Goal: Contribute content: Contribute content

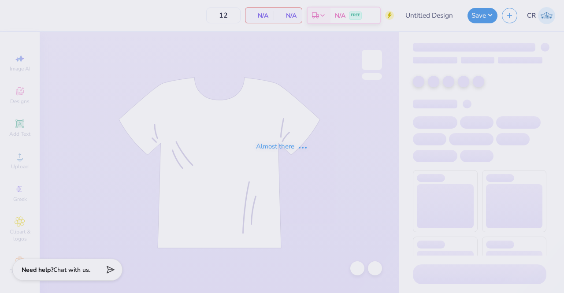
type input "UTK Womens Club Soccer Parents shirt"
type input "100"
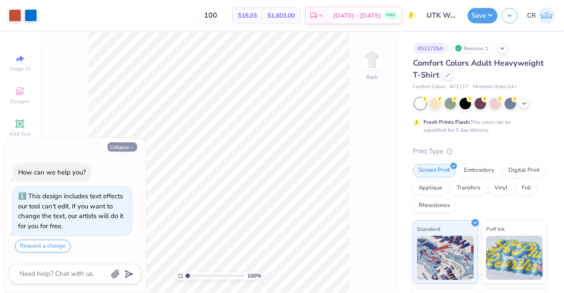
click at [130, 147] on icon "button" at bounding box center [131, 147] width 5 height 5
type textarea "x"
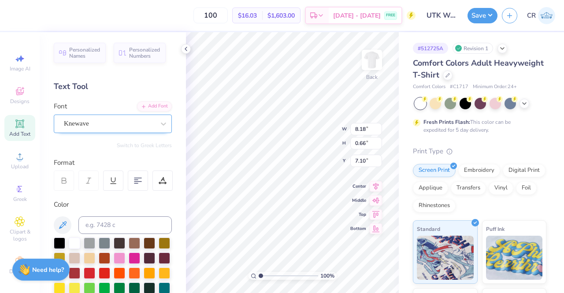
click at [124, 126] on div "Knewave" at bounding box center [109, 124] width 93 height 14
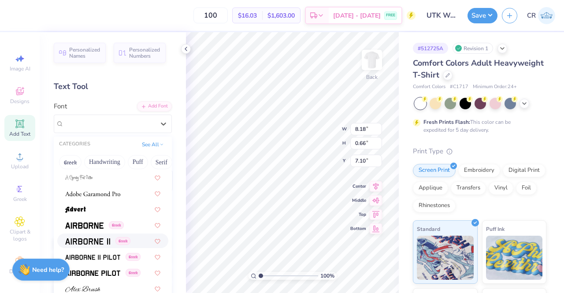
scroll to position [158, 0]
click at [92, 222] on span at bounding box center [84, 225] width 38 height 9
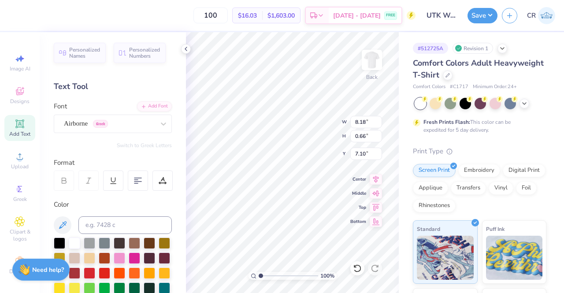
type input "8.38"
type input "0.54"
type input "7.17"
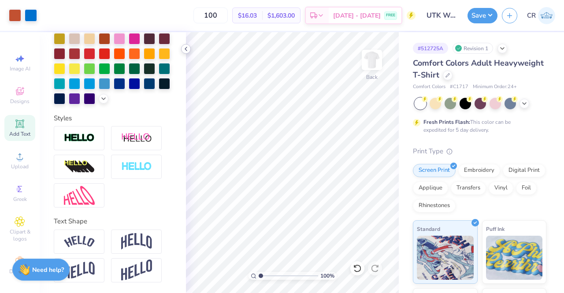
click at [186, 51] on icon at bounding box center [185, 48] width 7 height 7
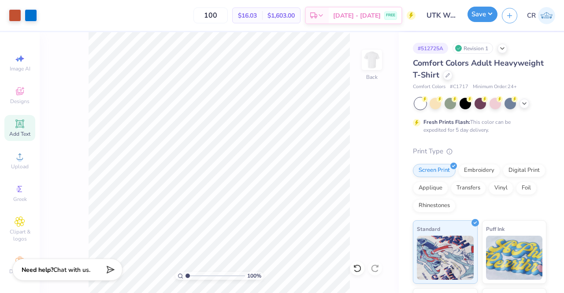
click at [490, 15] on button "Save" at bounding box center [483, 14] width 30 height 15
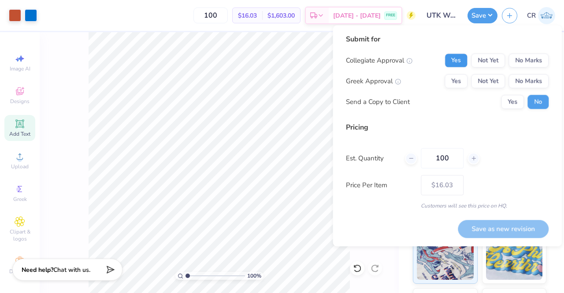
click at [462, 61] on button "Yes" at bounding box center [456, 60] width 23 height 14
click at [518, 77] on button "No Marks" at bounding box center [529, 81] width 40 height 14
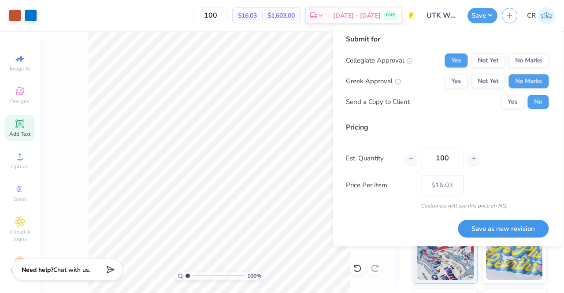
click at [493, 230] on button "Save as new revision" at bounding box center [503, 229] width 91 height 18
type input "$16.03"
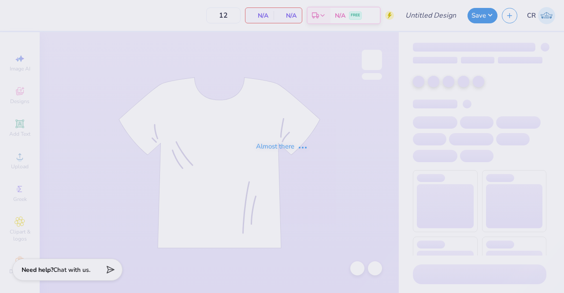
type input "UTK Womens Club Soccer Parents shirt"
type input "100"
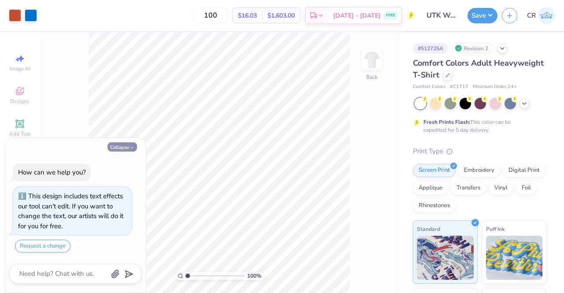
click at [132, 147] on icon "button" at bounding box center [131, 147] width 5 height 5
type textarea "x"
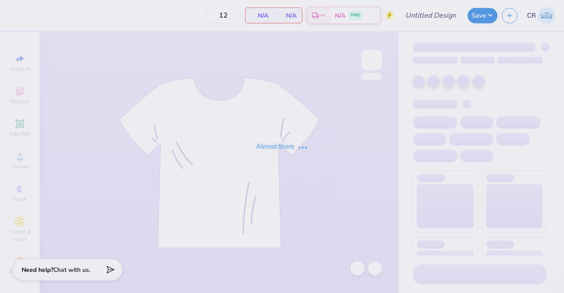
type input "UTK Womens Club Soccer Parents shirt"
type input "100"
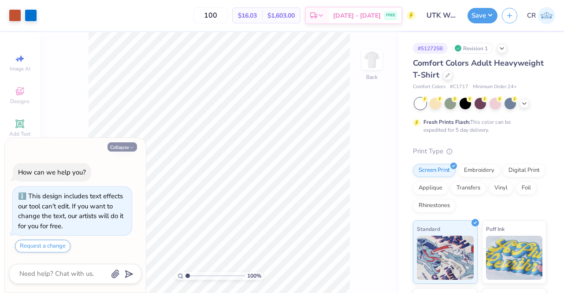
click at [131, 146] on icon "button" at bounding box center [131, 147] width 5 height 5
type textarea "x"
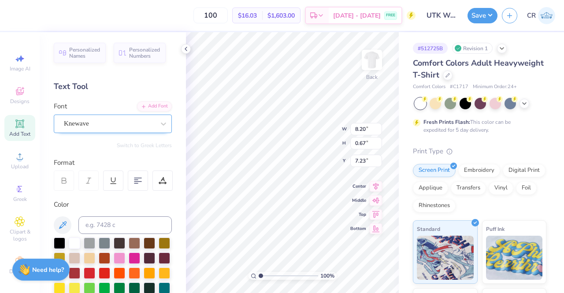
click at [109, 122] on div "Knewave" at bounding box center [109, 124] width 93 height 14
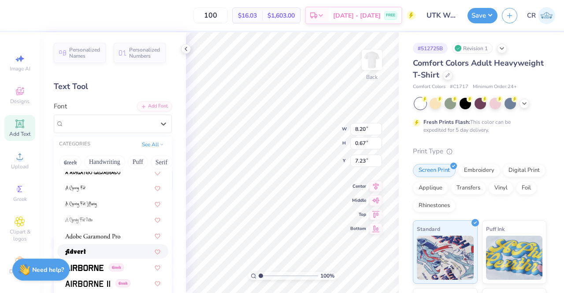
scroll to position [141, 0]
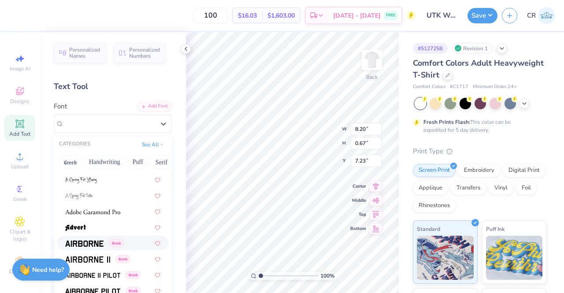
click at [100, 241] on img at bounding box center [84, 244] width 38 height 6
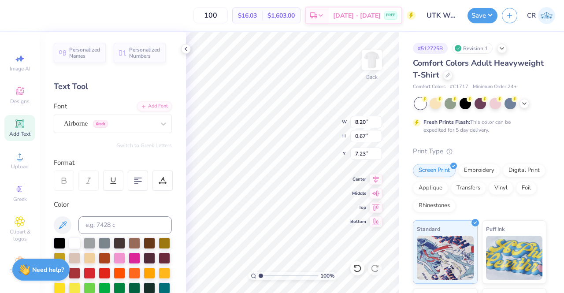
type input "8.40"
type input "0.55"
type input "7.29"
click at [186, 48] on icon at bounding box center [185, 48] width 7 height 7
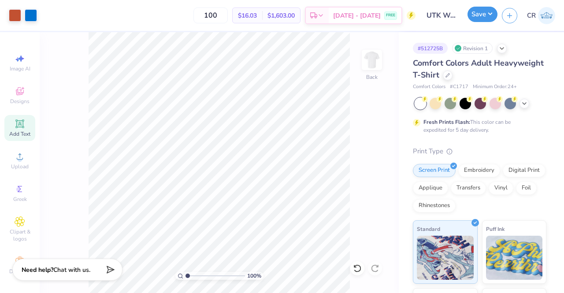
click at [484, 21] on button "Save" at bounding box center [483, 14] width 30 height 15
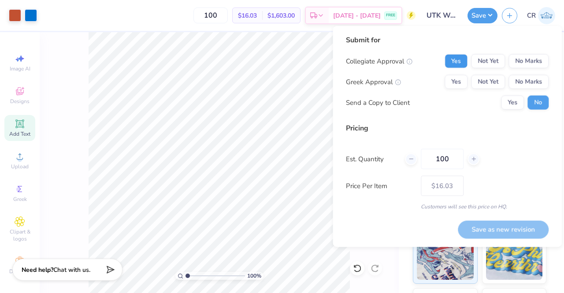
click at [459, 61] on button "Yes" at bounding box center [456, 61] width 23 height 14
click at [519, 89] on div "Collegiate Approval Yes Not Yet No Marks Greek Approval Yes Not Yet No Marks Se…" at bounding box center [447, 82] width 203 height 56
click at [524, 85] on button "No Marks" at bounding box center [529, 82] width 40 height 14
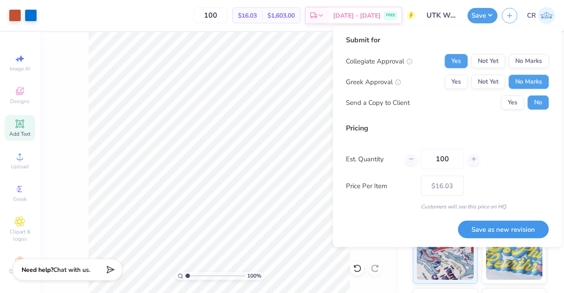
click at [496, 226] on button "Save as new revision" at bounding box center [503, 229] width 91 height 18
type input "$16.03"
